Goal: Information Seeking & Learning: Learn about a topic

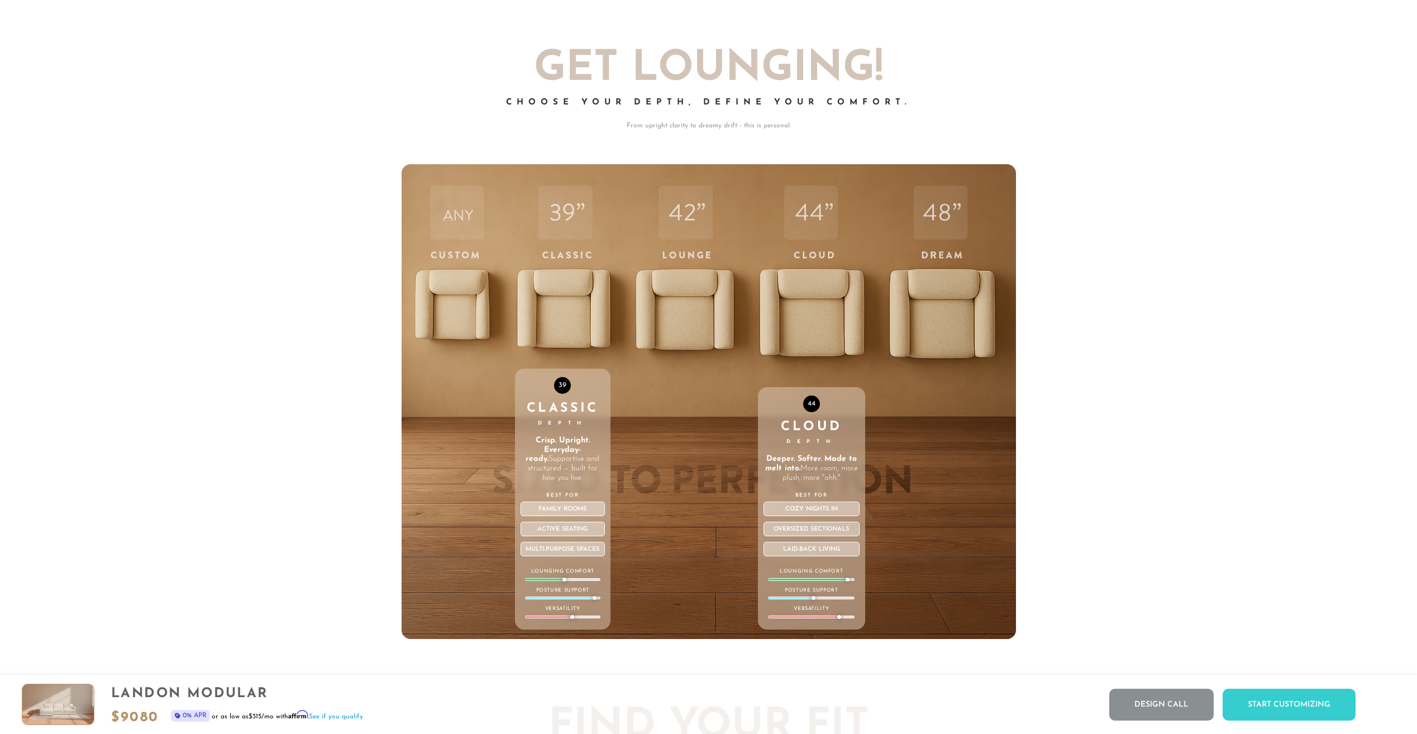
scroll to position [4754, 0]
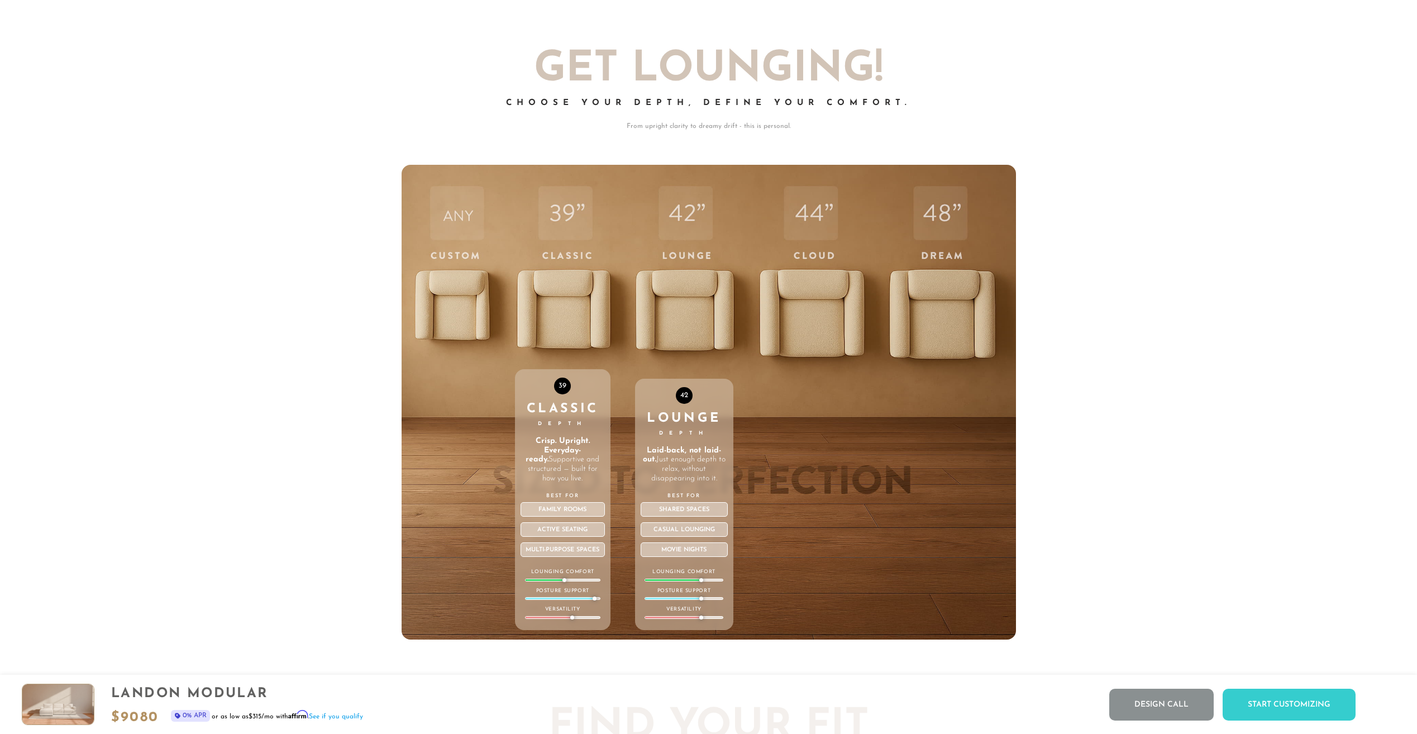
click at [666, 317] on div "42 Lounge Depth Laid-back, not laid-out. Just enough depth to relax, without di…" at bounding box center [684, 402] width 98 height 475
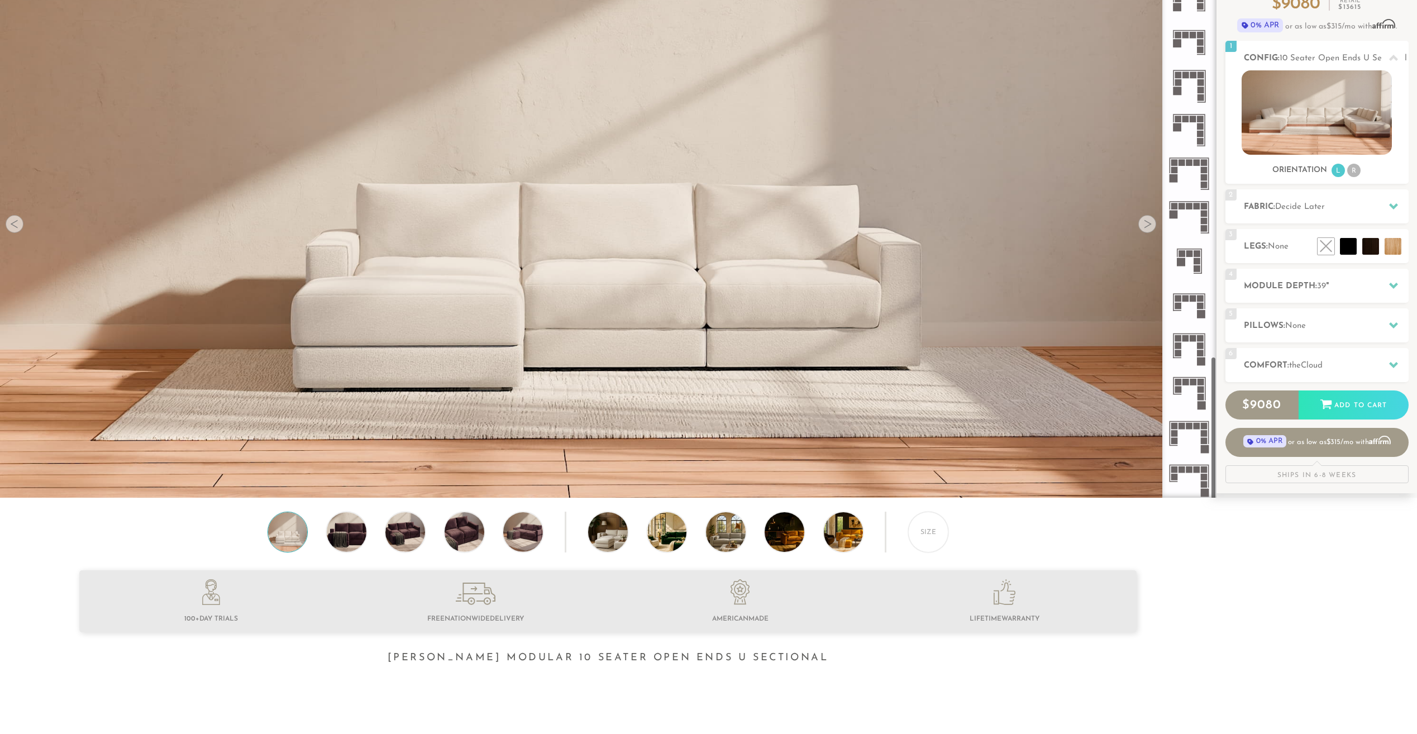
scroll to position [168, 0]
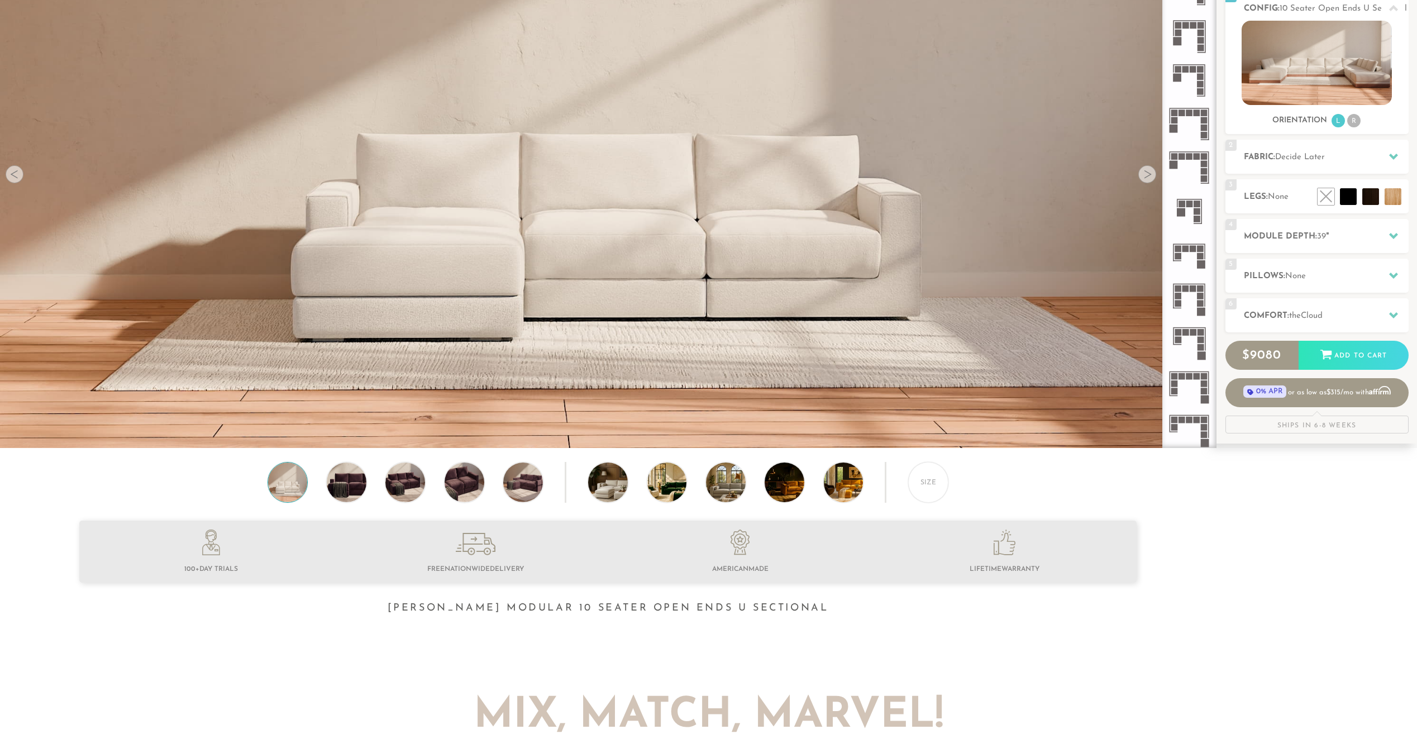
click at [1195, 430] on icon at bounding box center [1189, 430] width 44 height 44
click at [1187, 426] on icon at bounding box center [1189, 430] width 44 height 44
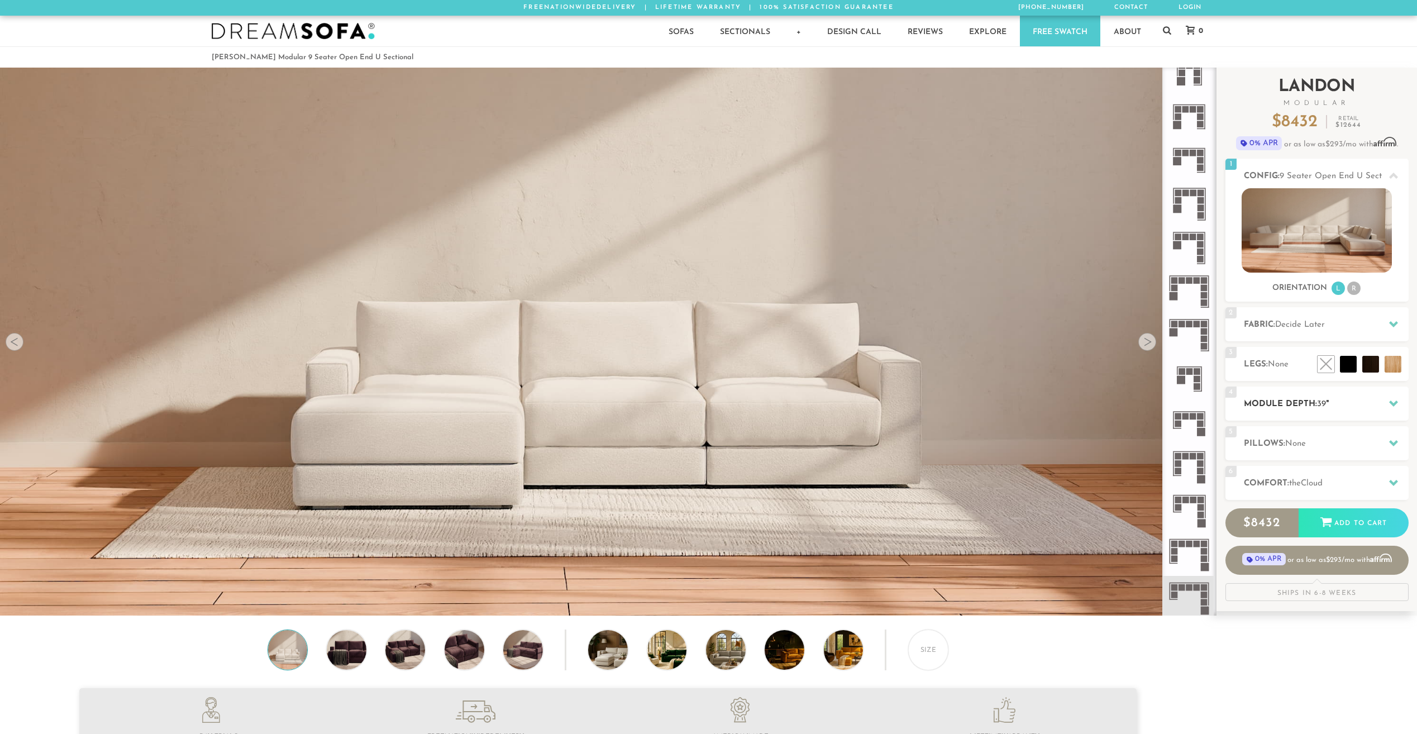
click at [1347, 406] on h2 "Module Depth: 39 "" at bounding box center [1326, 404] width 165 height 13
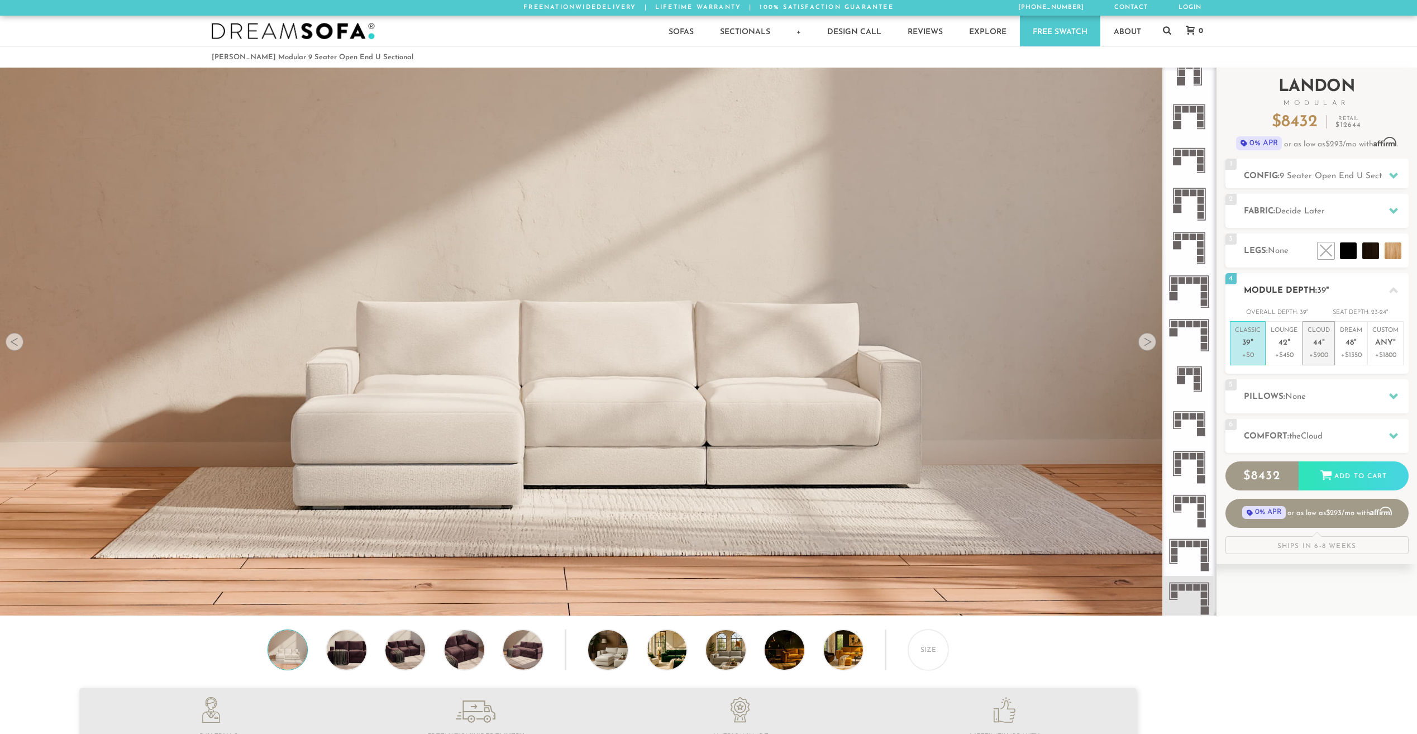
click at [1322, 349] on p "Cloud 44 "" at bounding box center [1318, 338] width 22 height 24
click at [1339, 213] on h2 "Fabric: Decide Later" at bounding box center [1326, 211] width 165 height 13
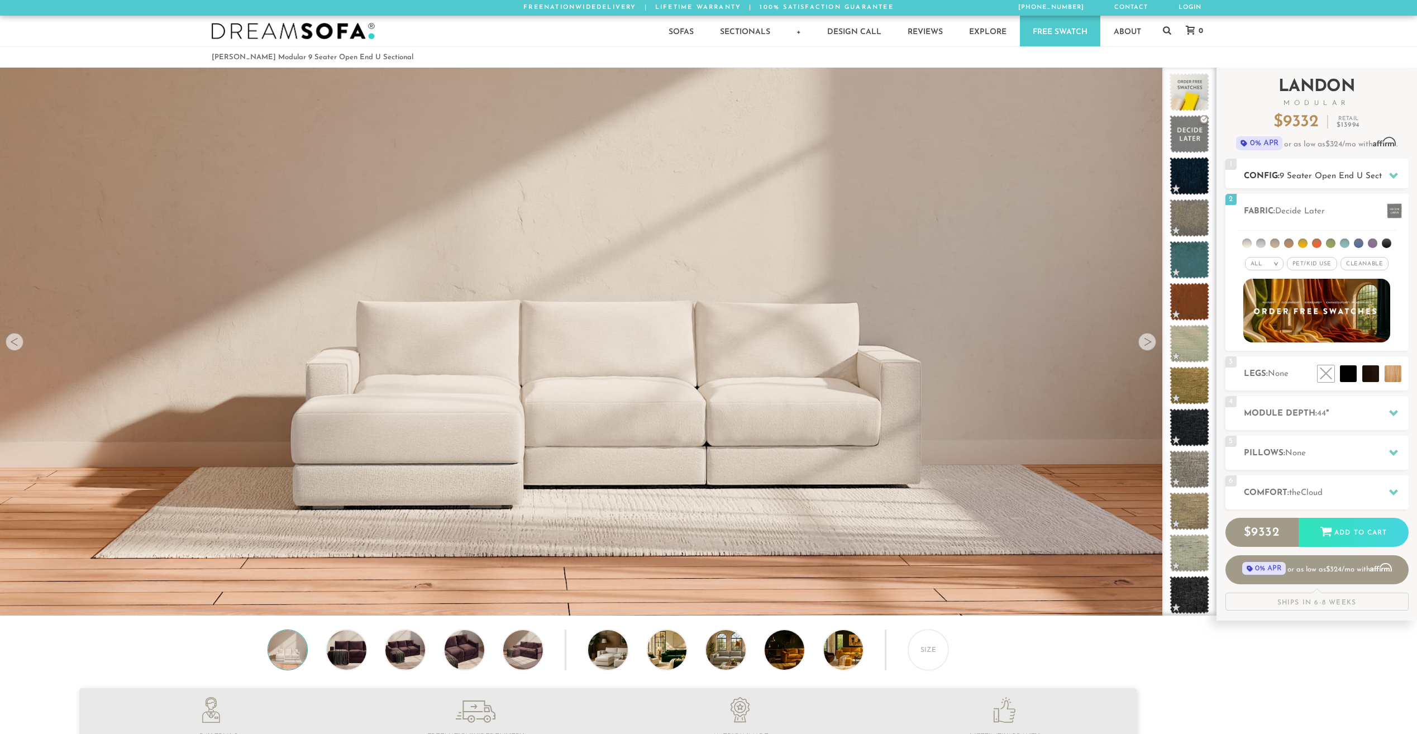
click at [1337, 177] on span "9 Seater Open End U Sectional" at bounding box center [1340, 176] width 121 height 8
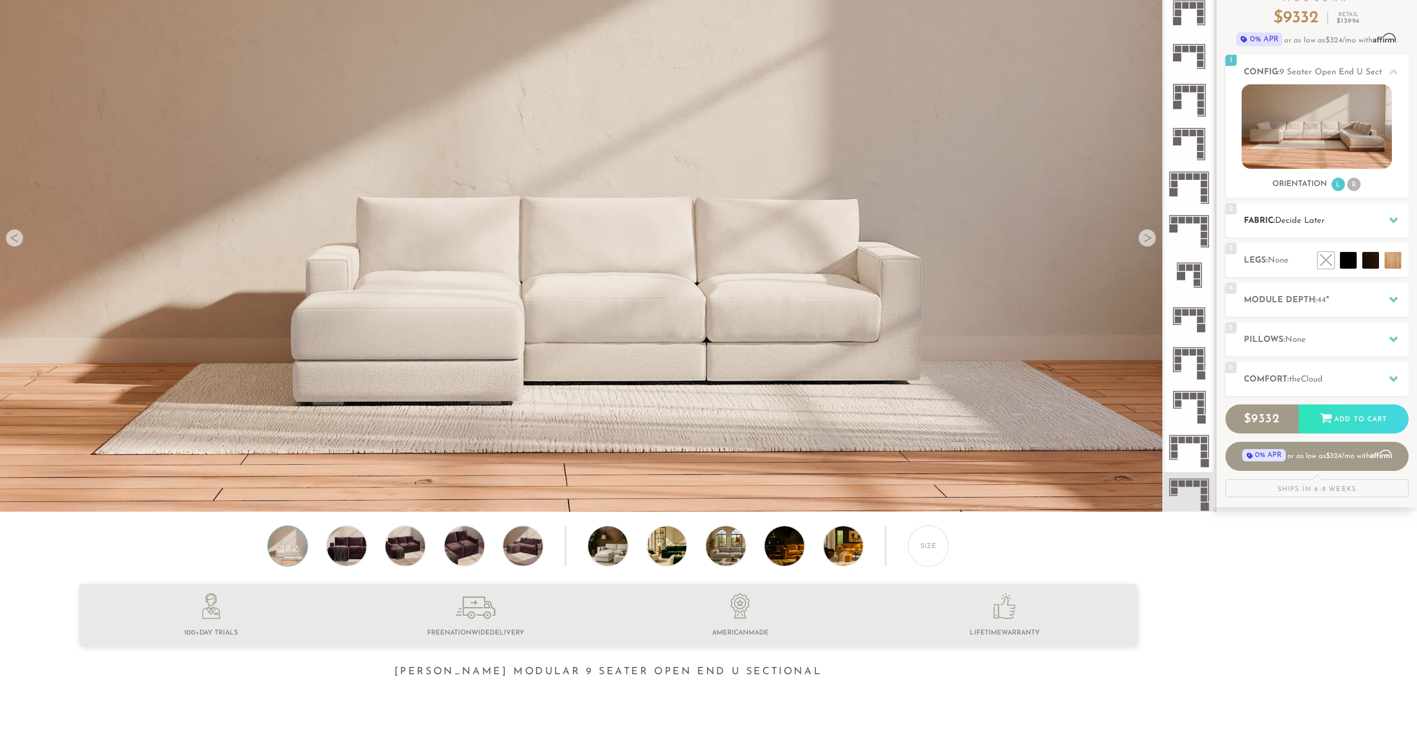
scroll to position [112, 0]
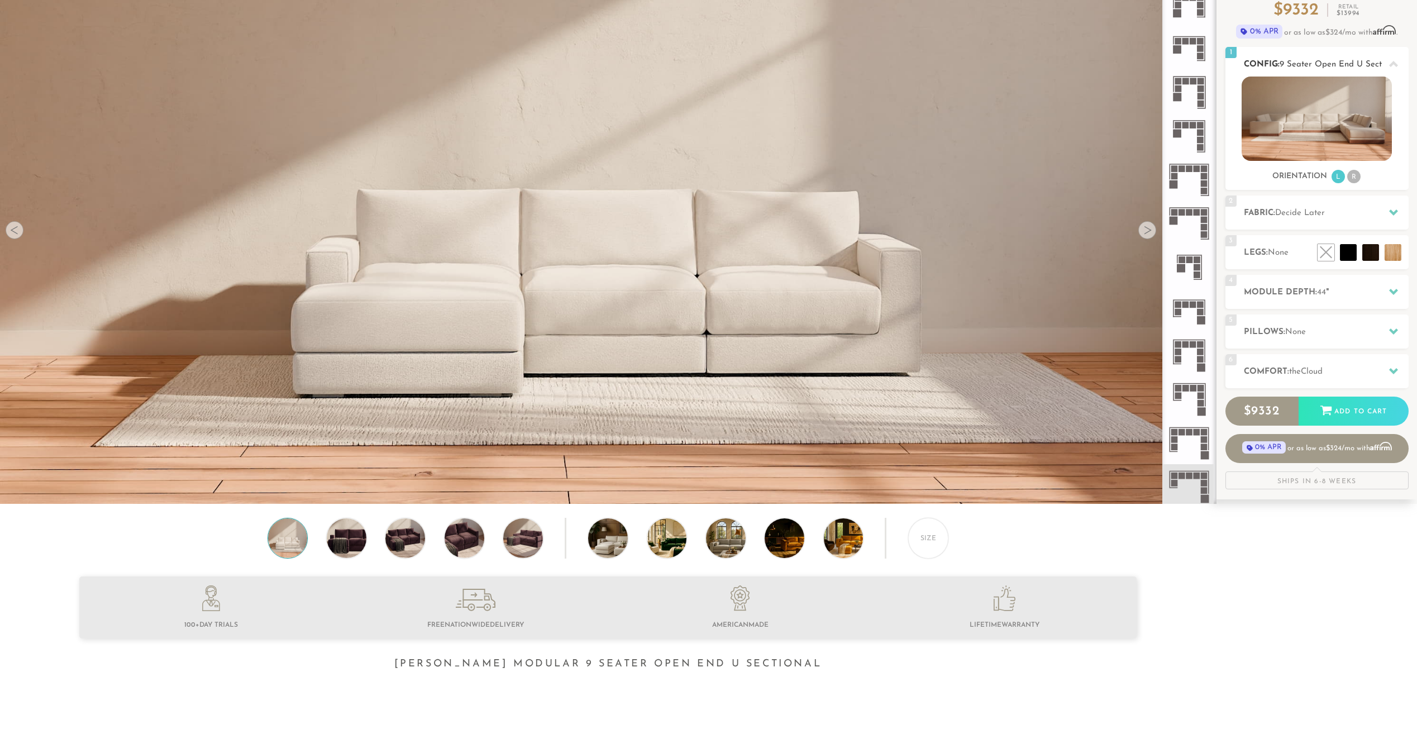
click at [1353, 176] on li "R" at bounding box center [1353, 176] width 13 height 13
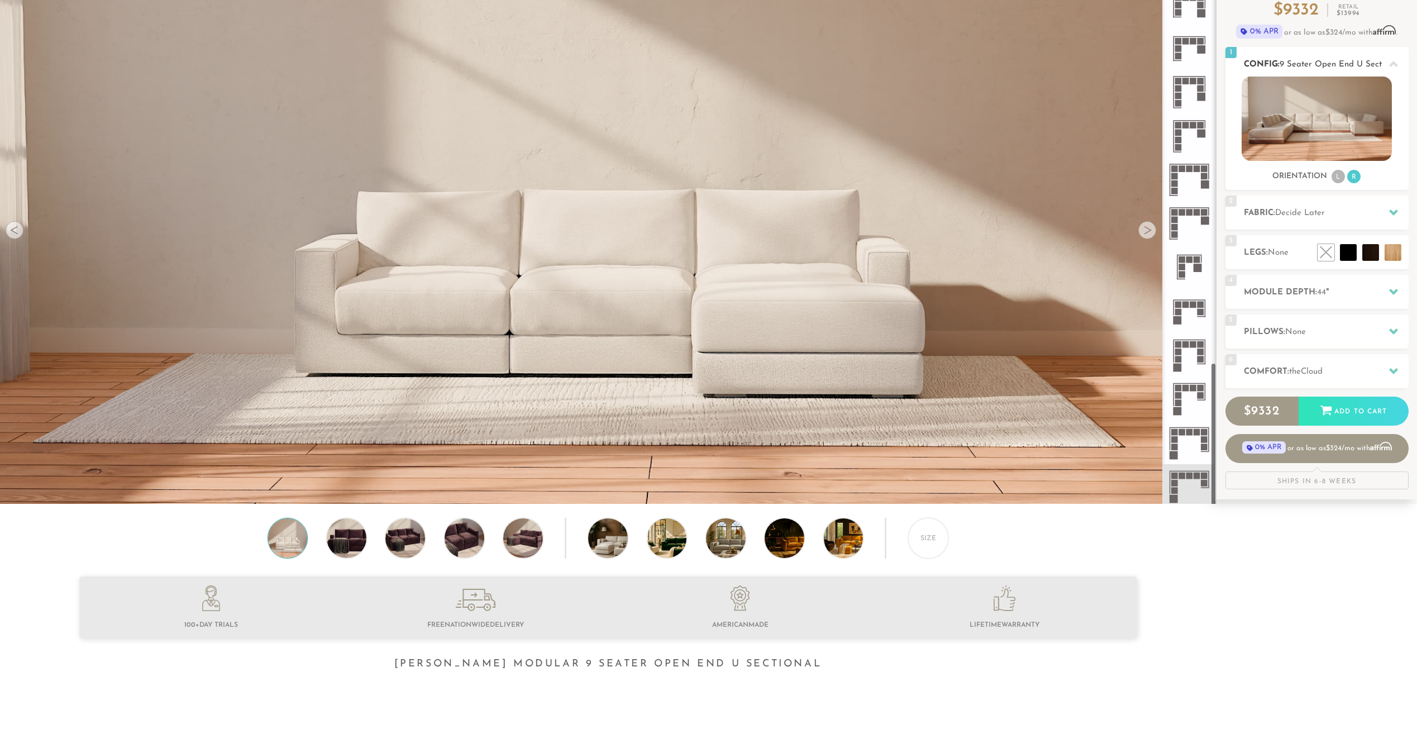
click at [1336, 173] on li "L" at bounding box center [1337, 176] width 13 height 13
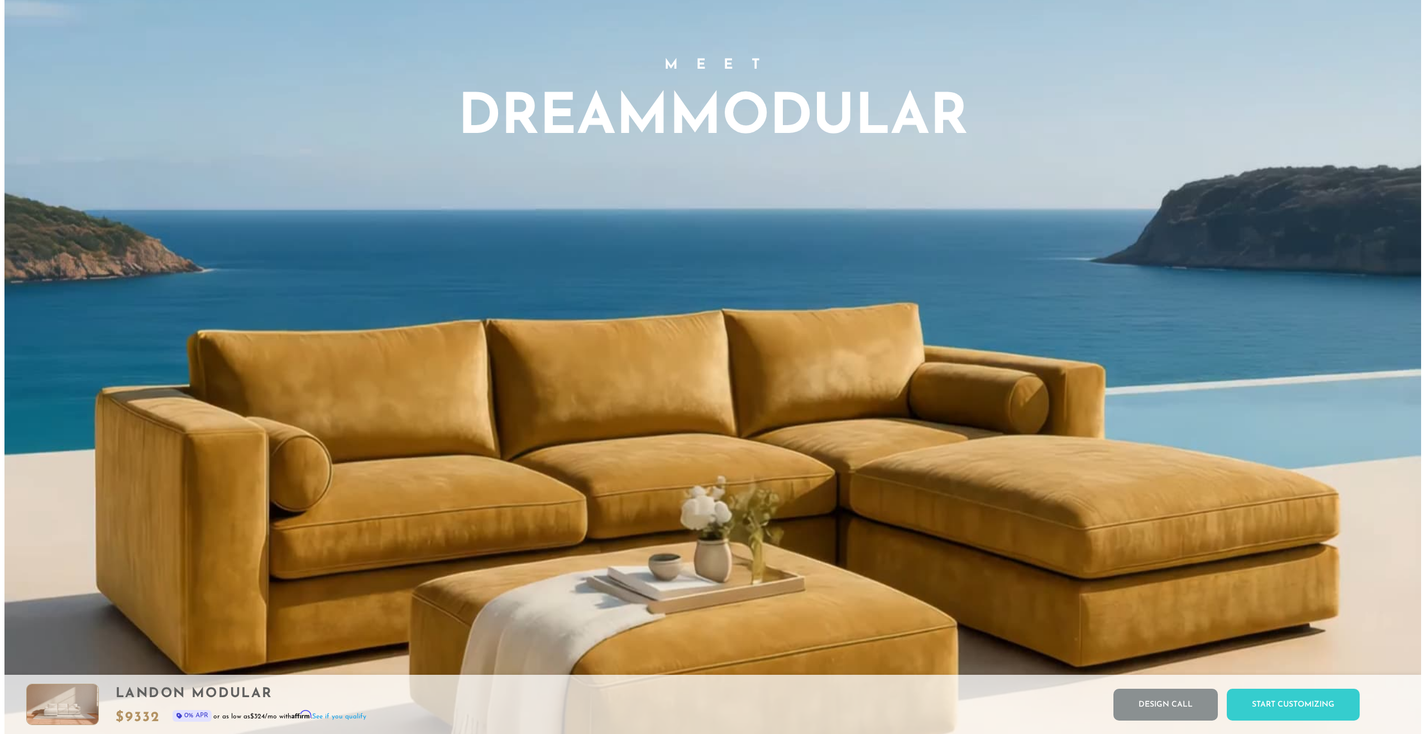
scroll to position [0, 0]
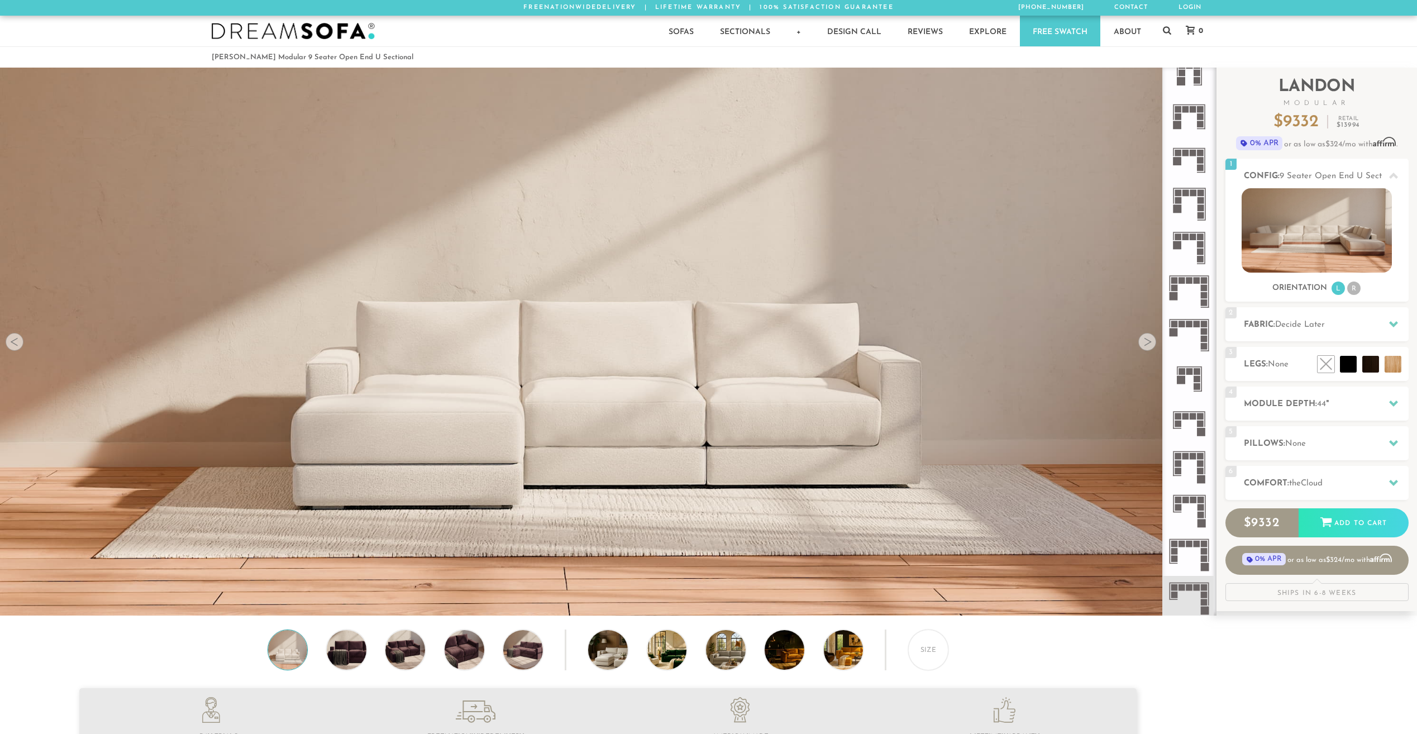
click at [662, 394] on img at bounding box center [608, 578] width 1216 height 1216
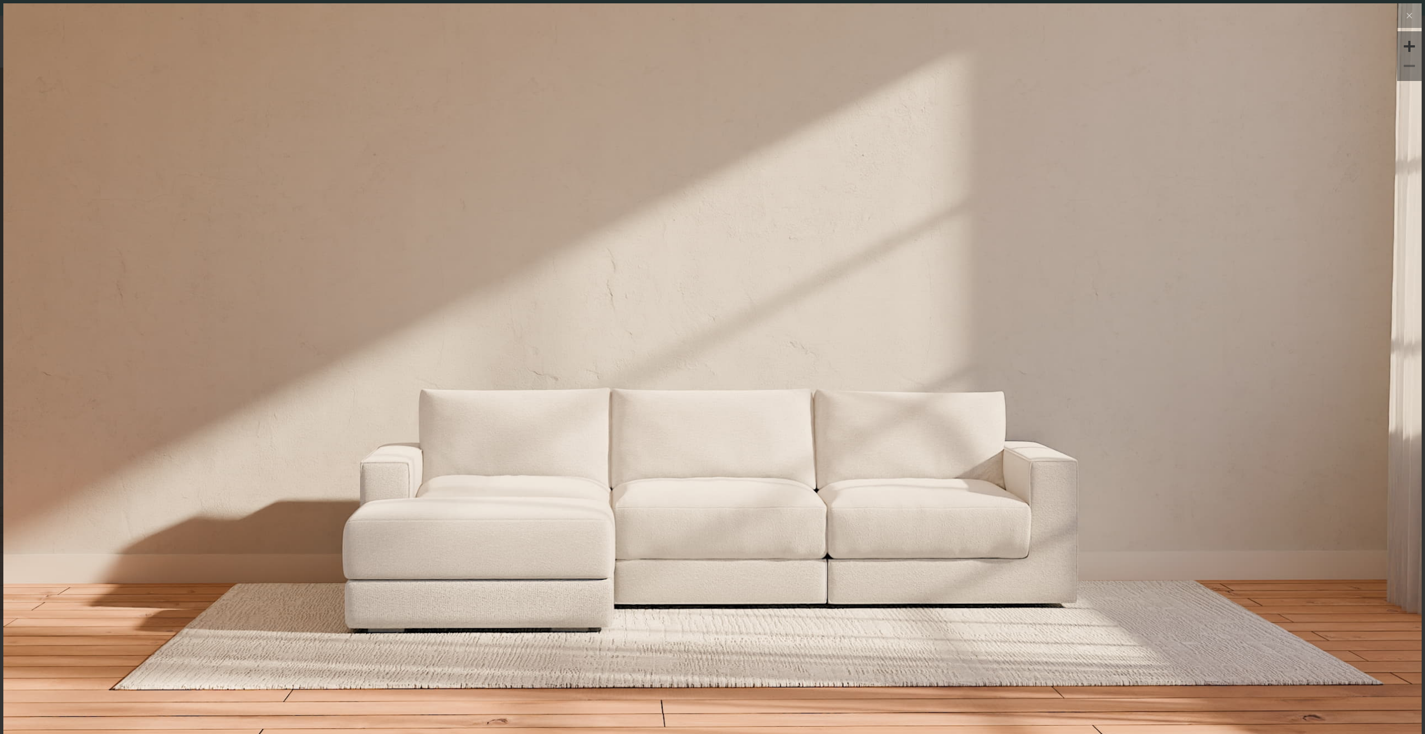
click at [1391, 369] on img at bounding box center [712, 239] width 1419 height 473
click at [1210, 498] on div at bounding box center [712, 402] width 1419 height 798
click at [1405, 41] on div at bounding box center [1409, 46] width 17 height 17
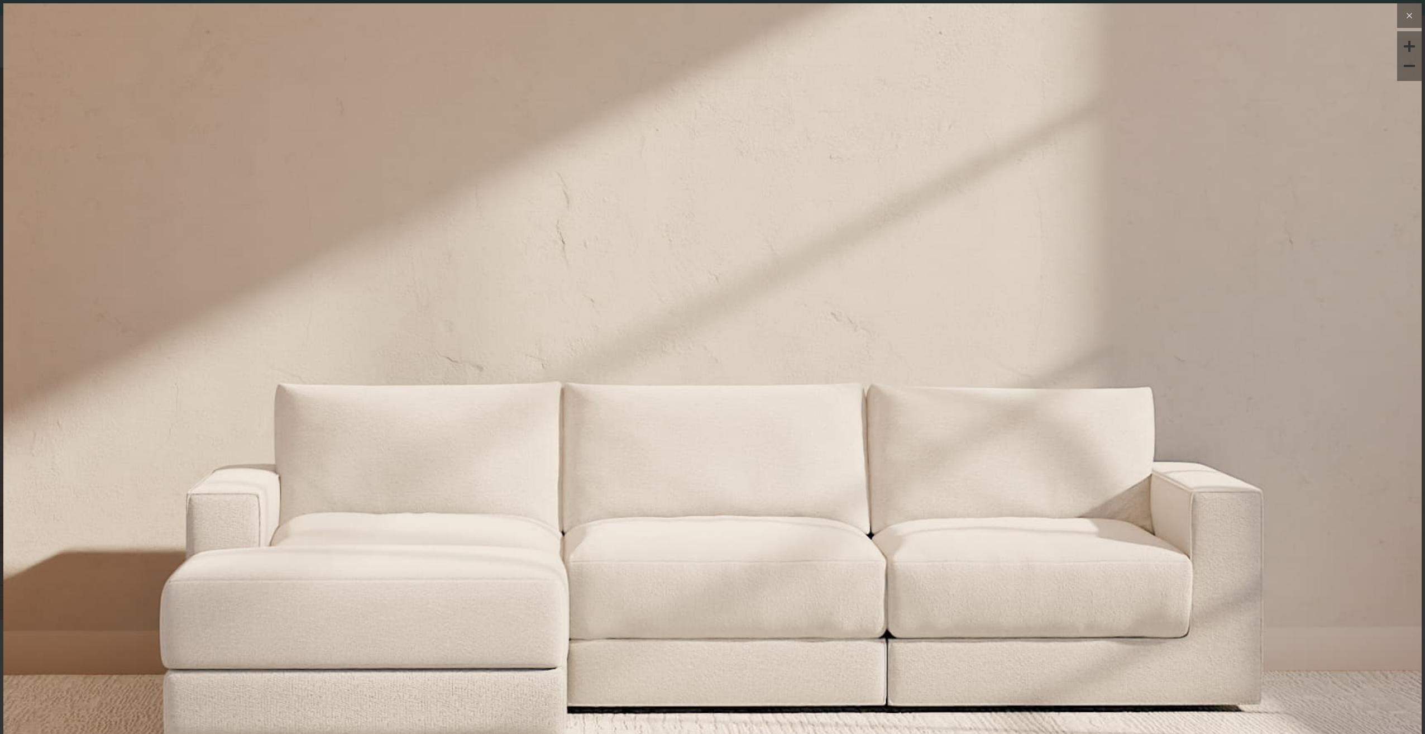
click at [1407, 13] on icon at bounding box center [1409, 15] width 5 height 5
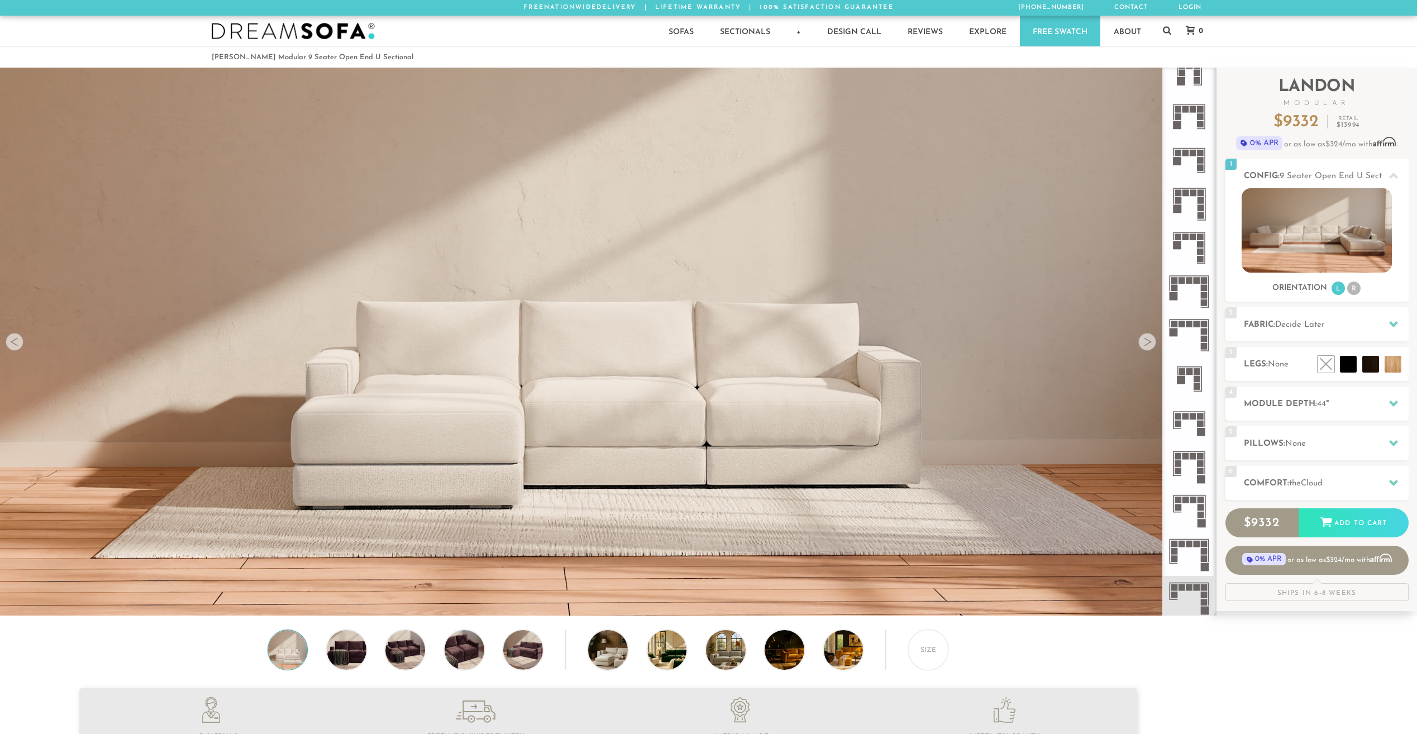
click at [1157, 346] on img at bounding box center [608, 172] width 1216 height 405
click at [1148, 344] on div at bounding box center [1147, 342] width 18 height 18
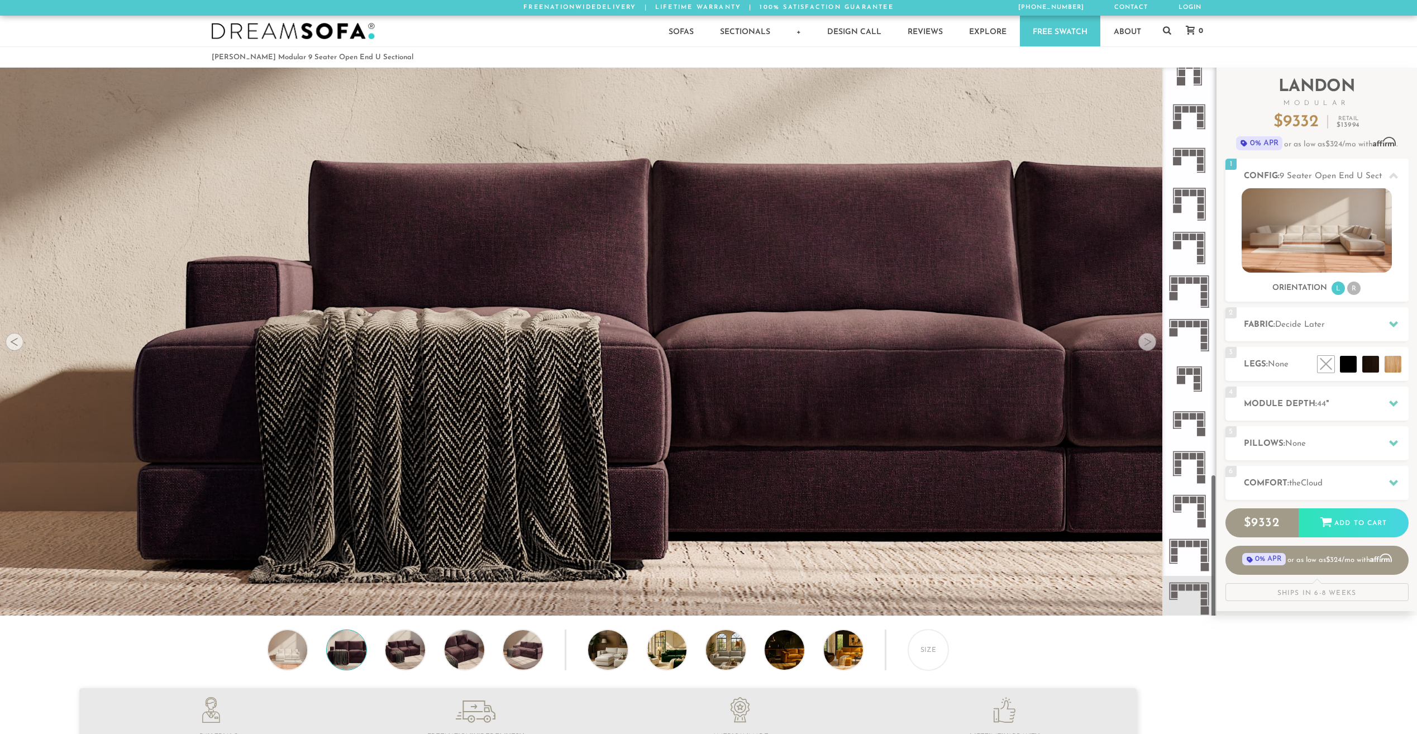
click at [1148, 344] on div at bounding box center [1147, 342] width 18 height 18
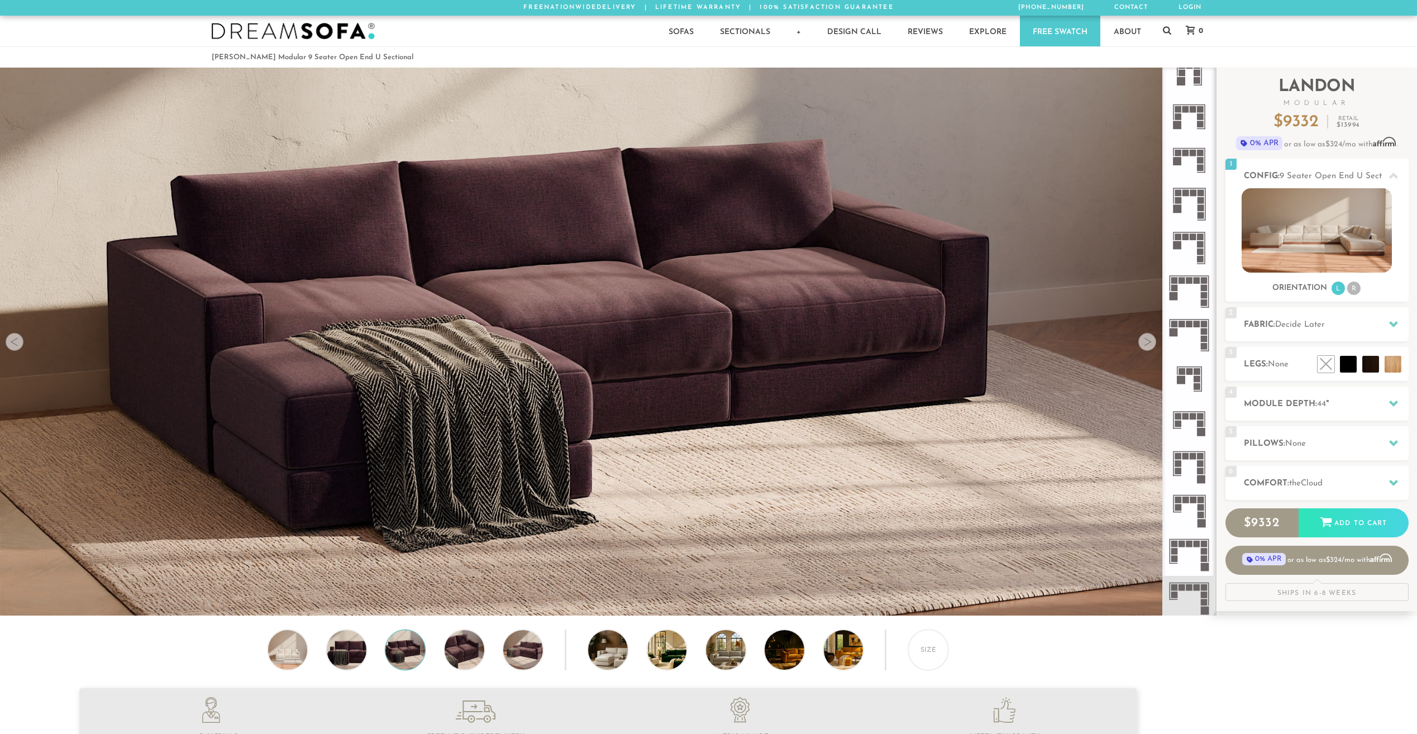
click at [1148, 344] on div at bounding box center [1147, 342] width 18 height 18
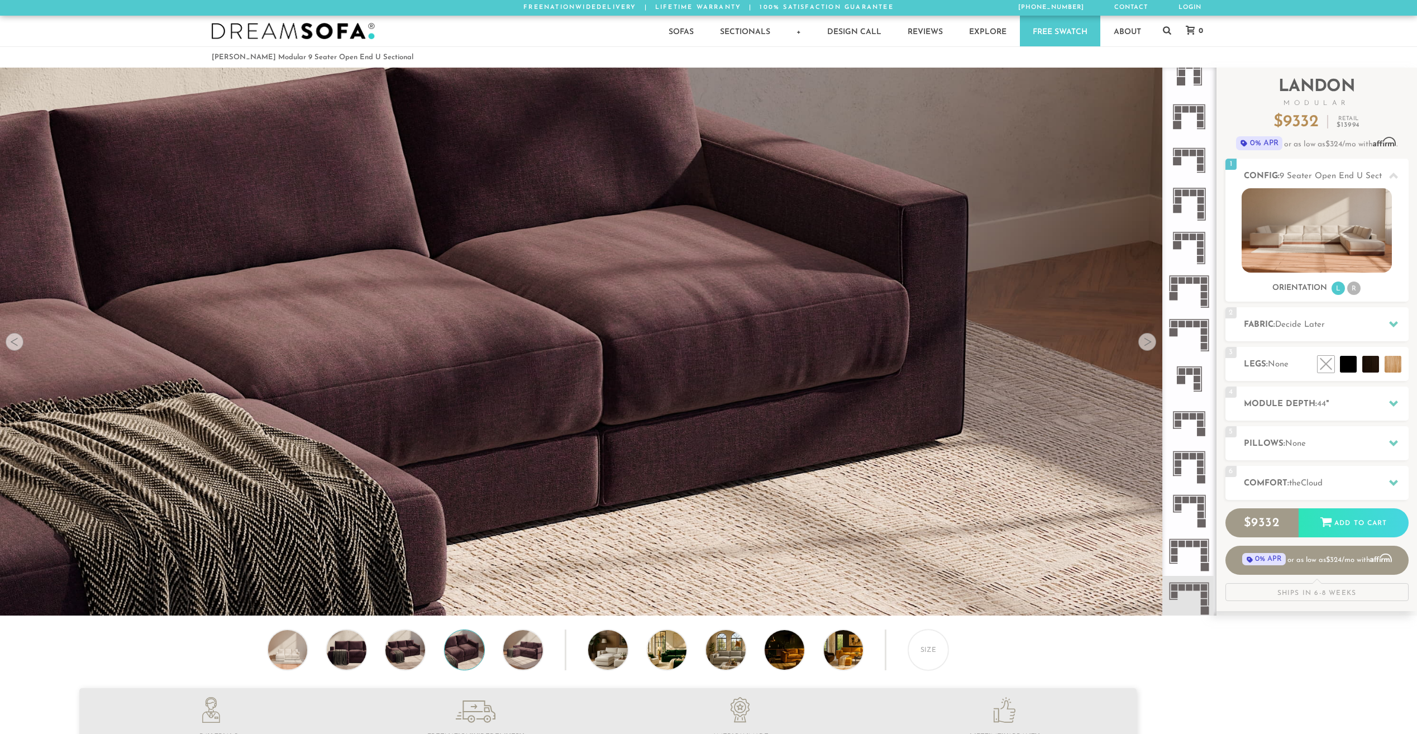
click at [1148, 344] on div at bounding box center [1147, 342] width 18 height 18
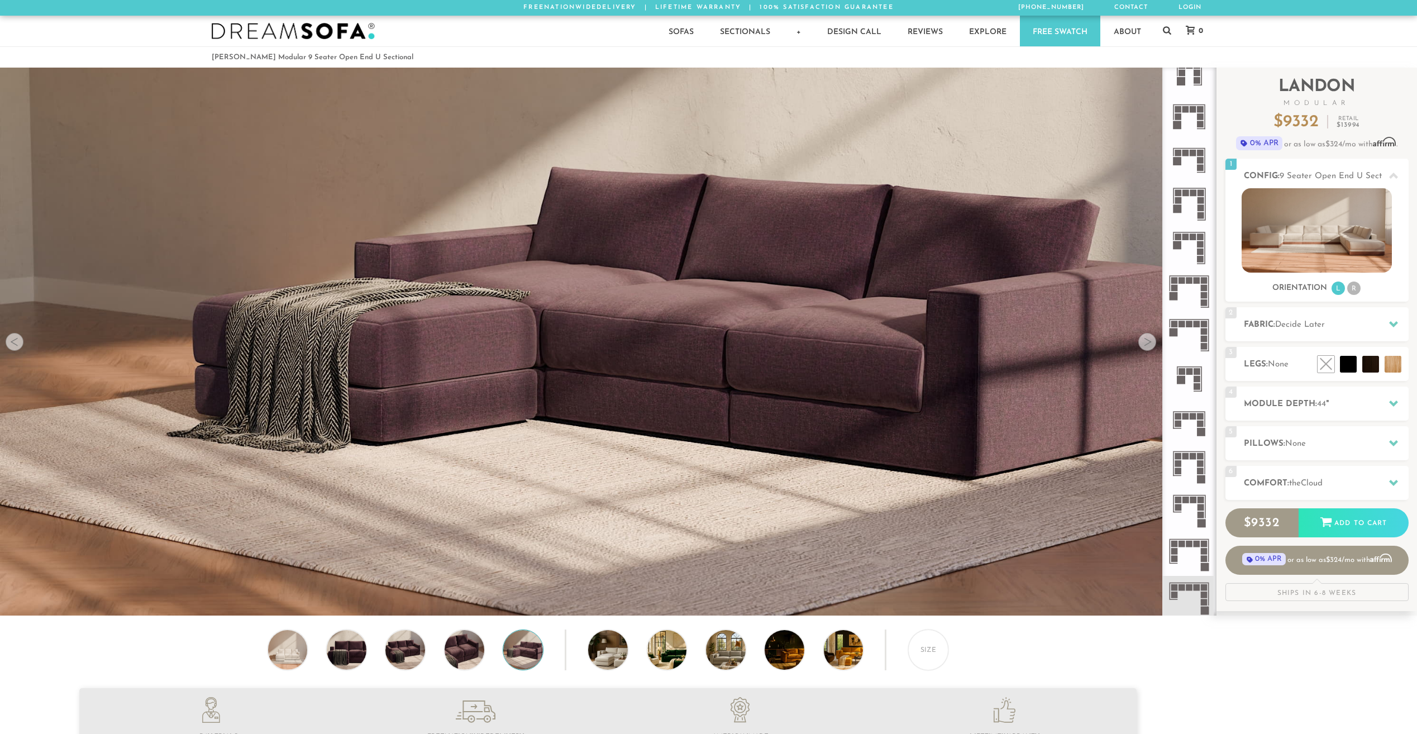
click at [1148, 344] on div at bounding box center [1147, 342] width 18 height 18
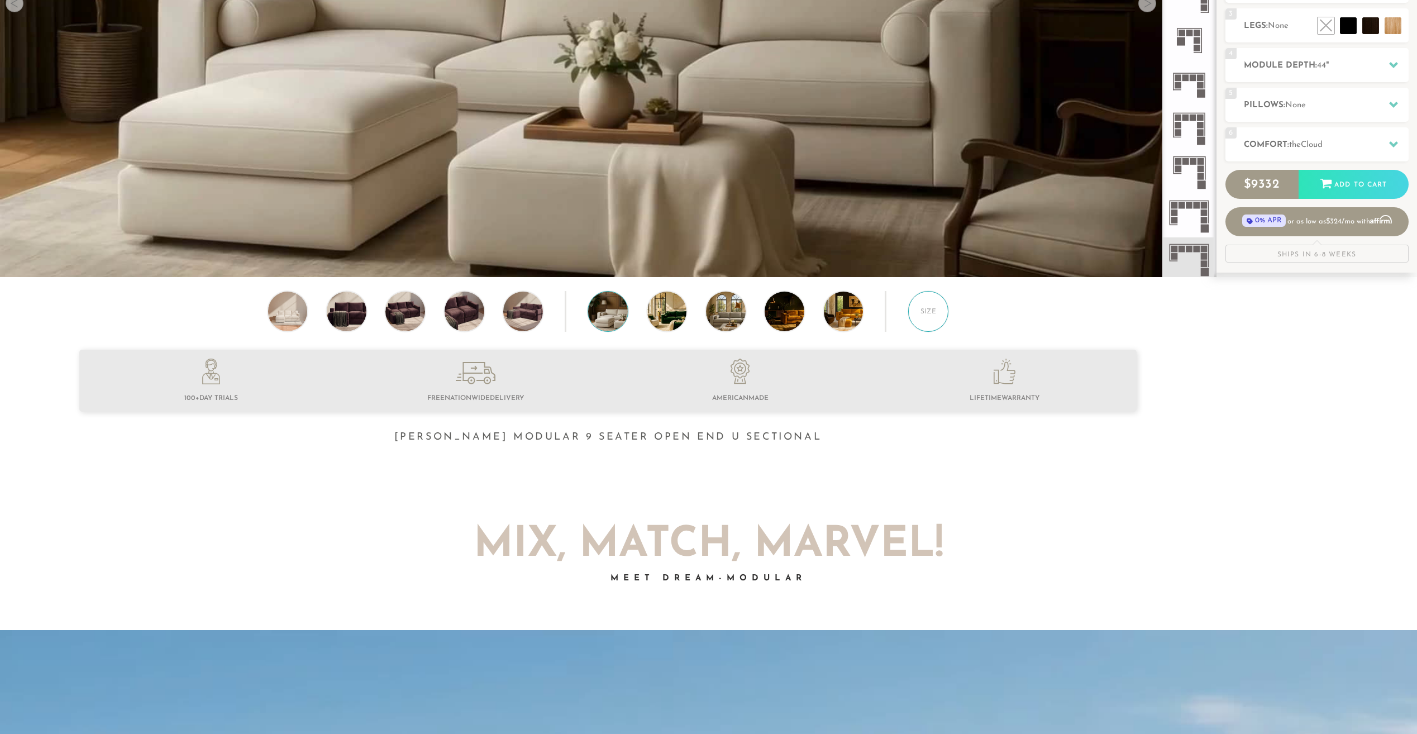
click at [923, 318] on div "Size" at bounding box center [928, 311] width 41 height 41
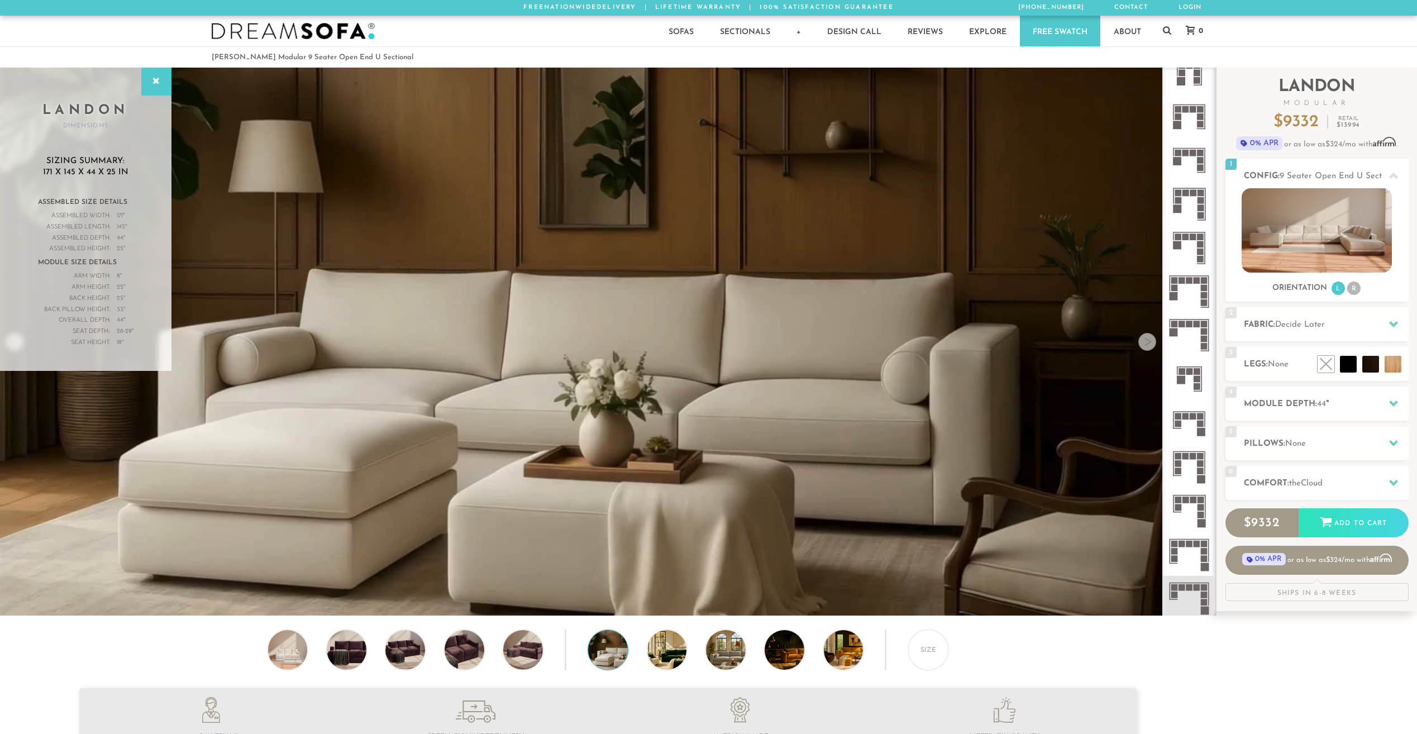
click at [72, 212] on div "Assembled Width:" at bounding box center [74, 216] width 73 height 11
click at [157, 81] on icon at bounding box center [156, 81] width 12 height 9
